Goal: Information Seeking & Learning: Learn about a topic

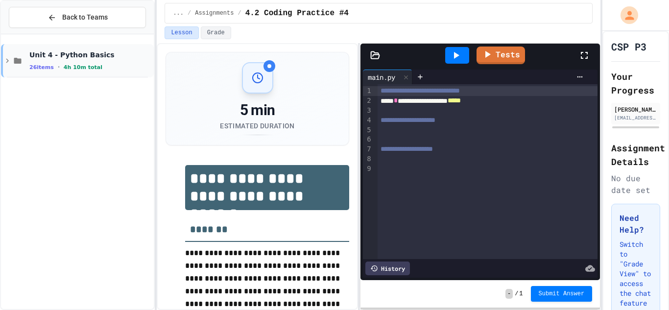
click at [6, 65] on div "Unit 4 - Python Basics 26 items • 4h 10m total" at bounding box center [77, 60] width 153 height 33
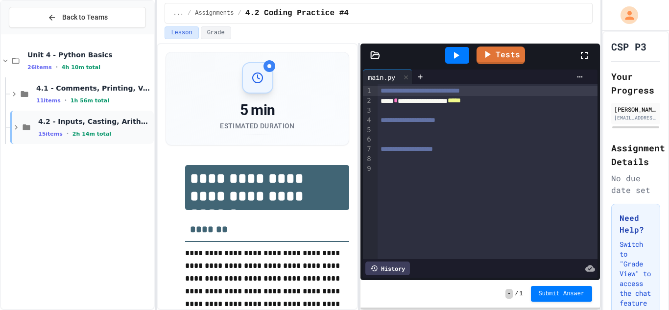
click at [17, 127] on icon at bounding box center [16, 127] width 3 height 4
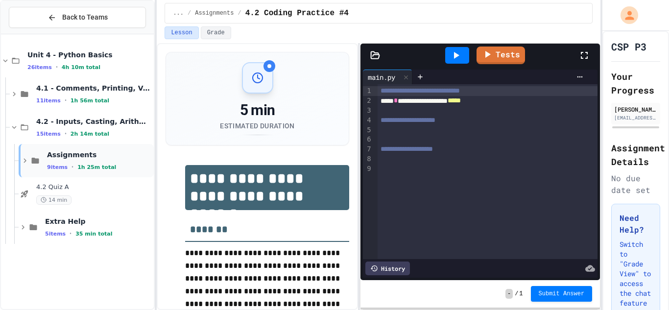
click at [25, 158] on icon at bounding box center [25, 160] width 9 height 9
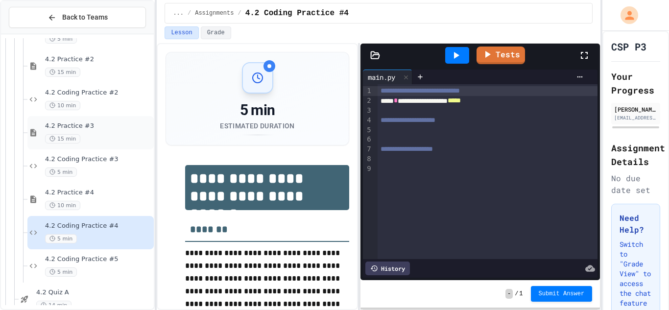
scroll to position [203, 0]
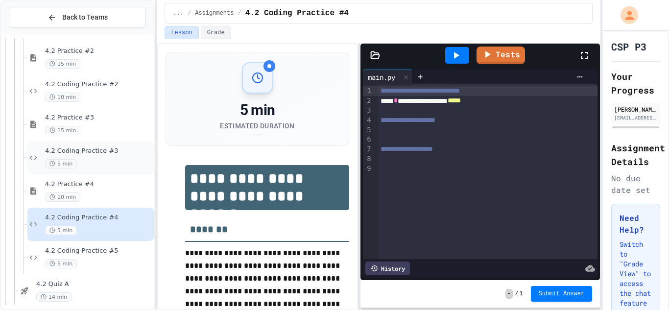
click at [113, 152] on span "4.2 Coding Practice #3" at bounding box center [98, 151] width 107 height 8
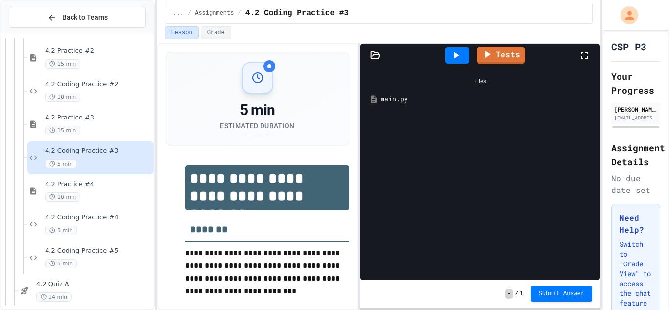
click at [384, 100] on div "main.py" at bounding box center [488, 100] width 214 height 10
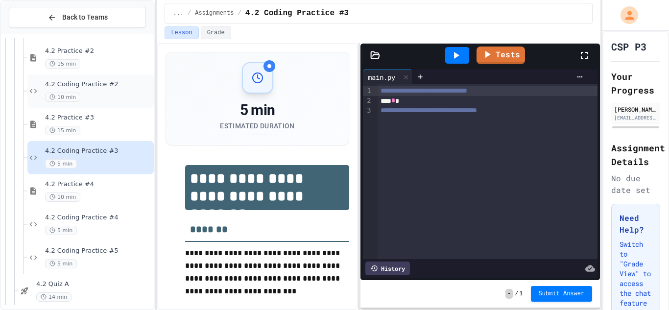
click at [81, 89] on div "4.2 Coding Practice #2 10 min" at bounding box center [98, 91] width 107 height 22
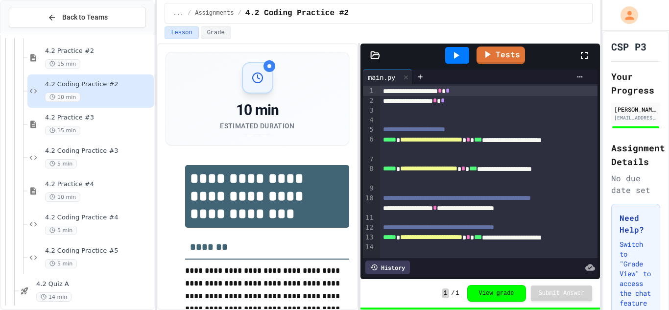
scroll to position [35, 0]
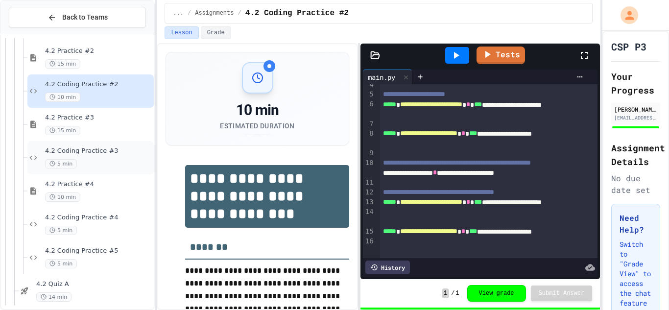
click at [81, 152] on span "4.2 Coding Practice #3" at bounding box center [98, 151] width 107 height 8
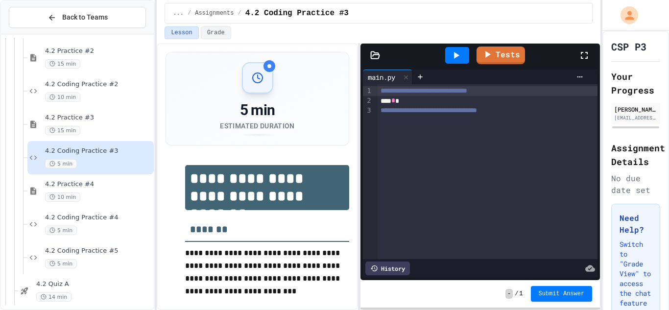
scroll to position [244, 0]
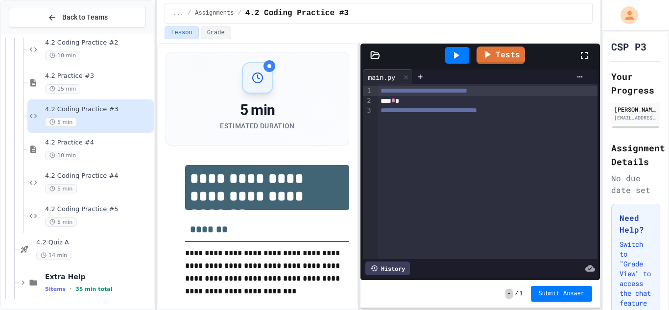
click at [408, 100] on div "**** *" at bounding box center [488, 101] width 220 height 10
click at [126, 175] on span "4.2 Coding Practice #4" at bounding box center [98, 176] width 107 height 8
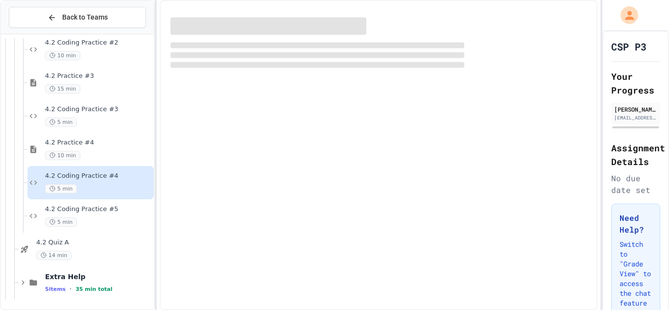
scroll to position [233, 0]
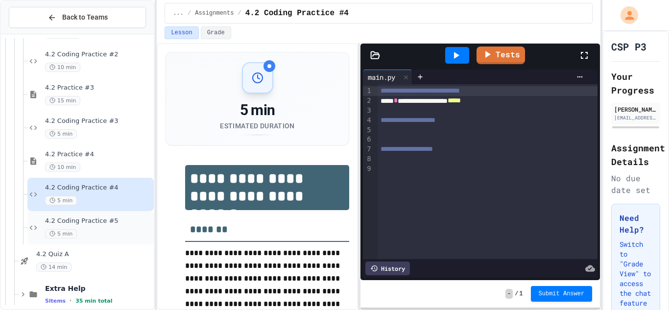
click at [108, 226] on div "4.2 Coding Practice #5 5 min" at bounding box center [98, 228] width 107 height 22
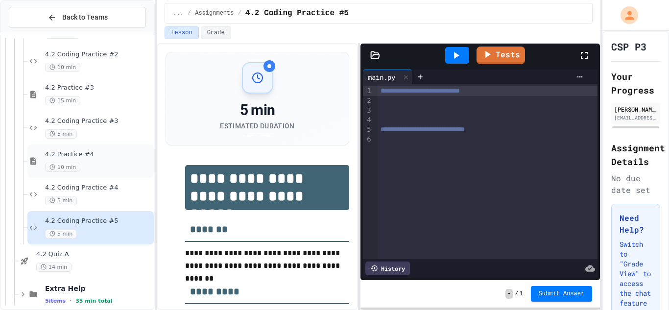
click at [83, 156] on span "4.2 Practice #4" at bounding box center [98, 154] width 107 height 8
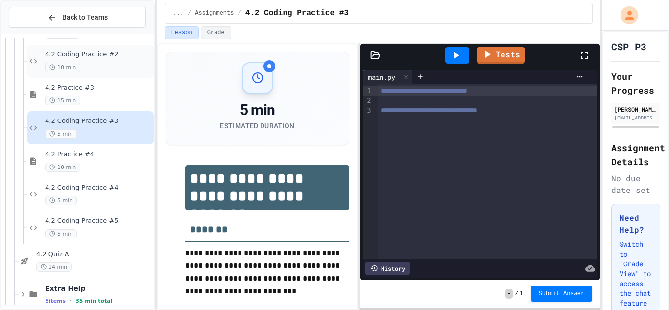
click at [106, 67] on div "10 min" at bounding box center [98, 67] width 107 height 9
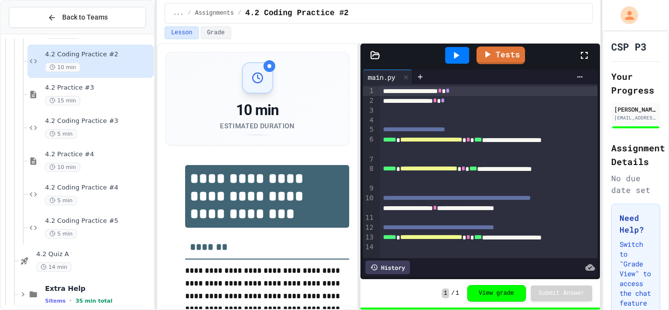
scroll to position [35, 0]
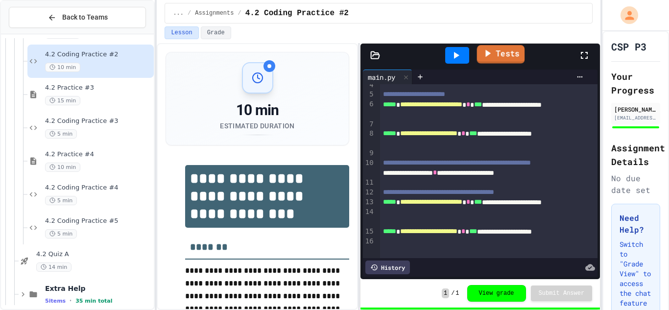
drag, startPoint x: 491, startPoint y: 55, endPoint x: 475, endPoint y: 60, distance: 16.4
click at [475, 60] on div "Tests" at bounding box center [484, 55] width 189 height 26
